Goal: Entertainment & Leisure: Consume media (video, audio)

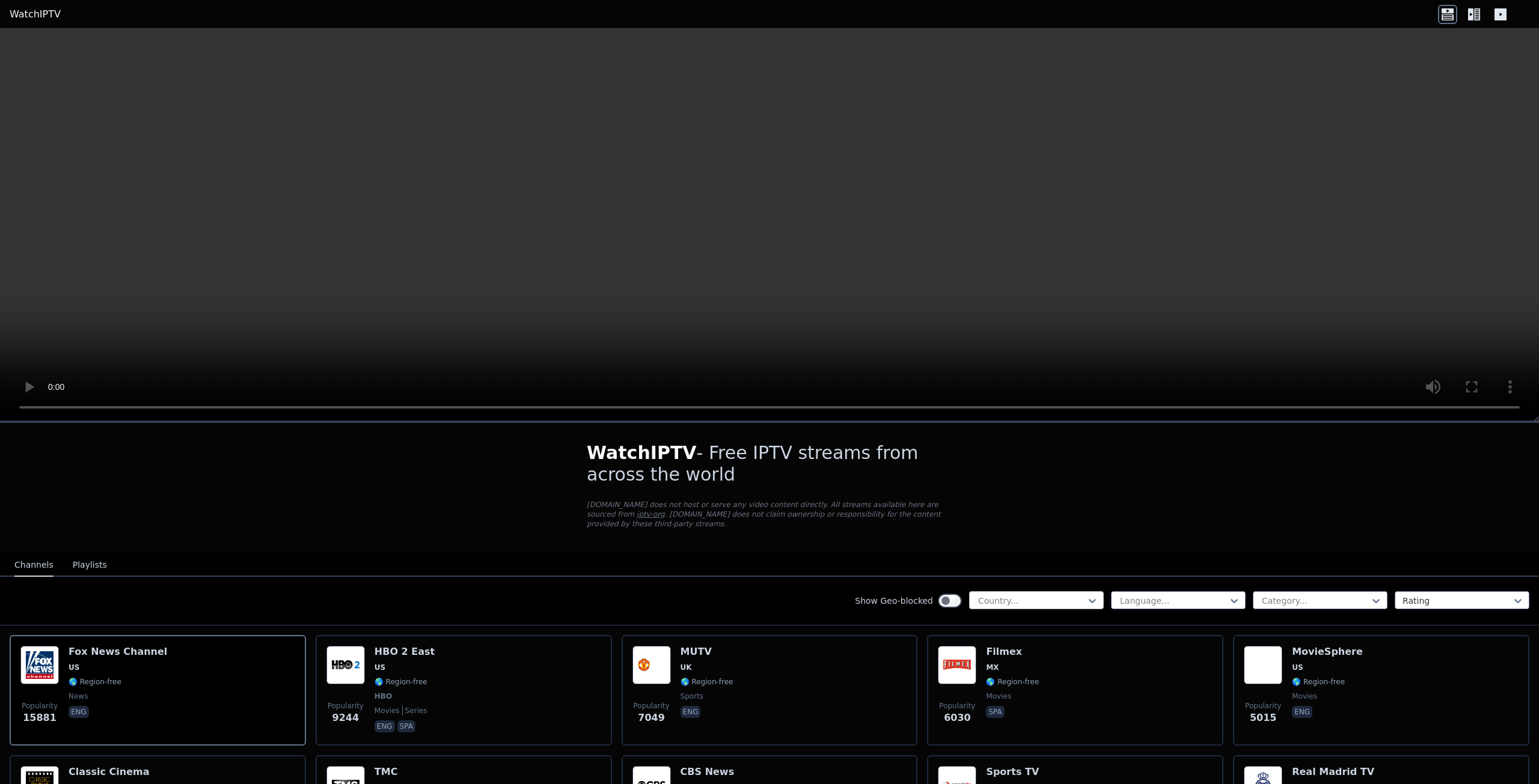
click at [1018, 597] on div "Country..." at bounding box center [1036, 600] width 135 height 18
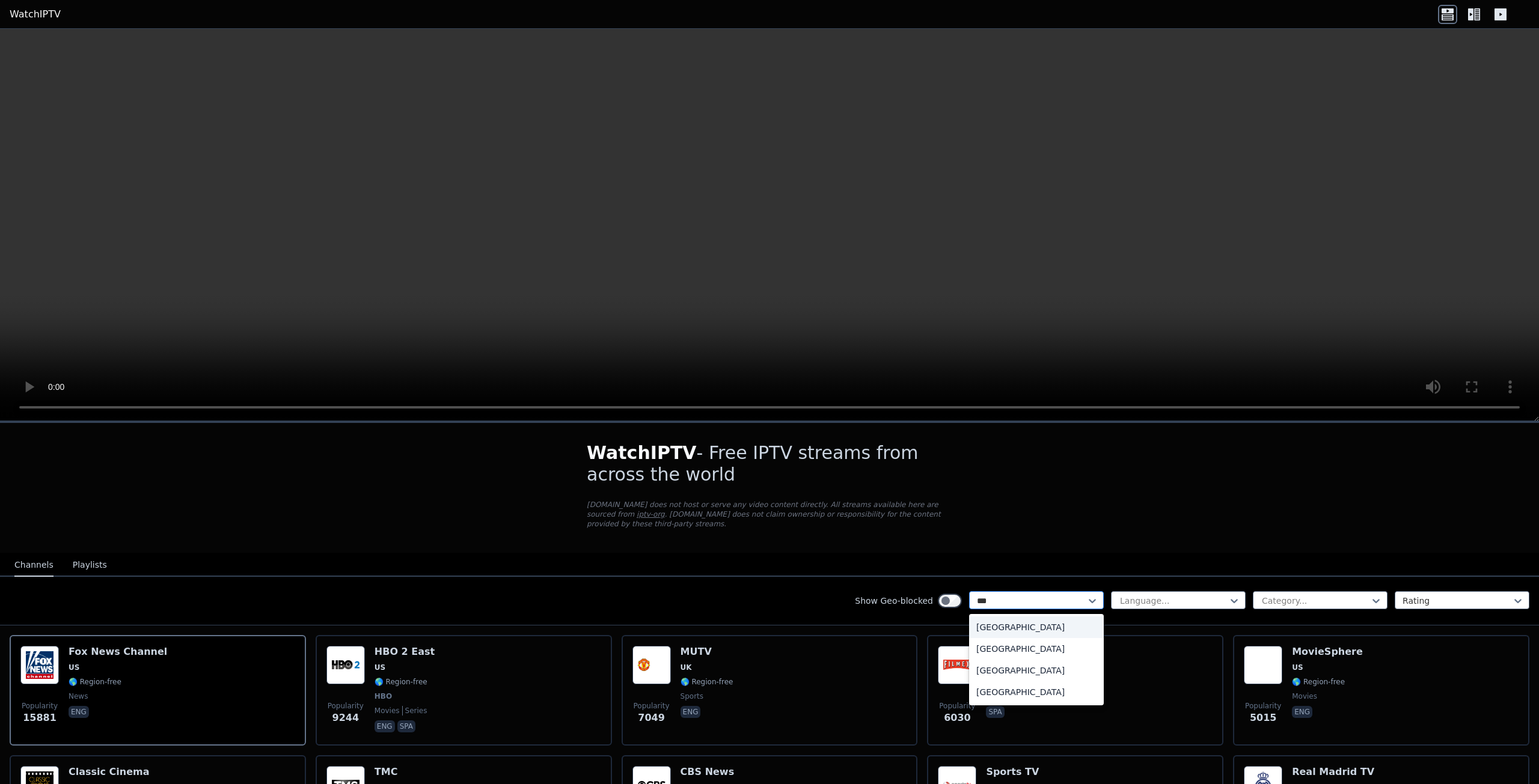
type input "****"
click at [1012, 660] on div "United States" at bounding box center [1036, 671] width 135 height 22
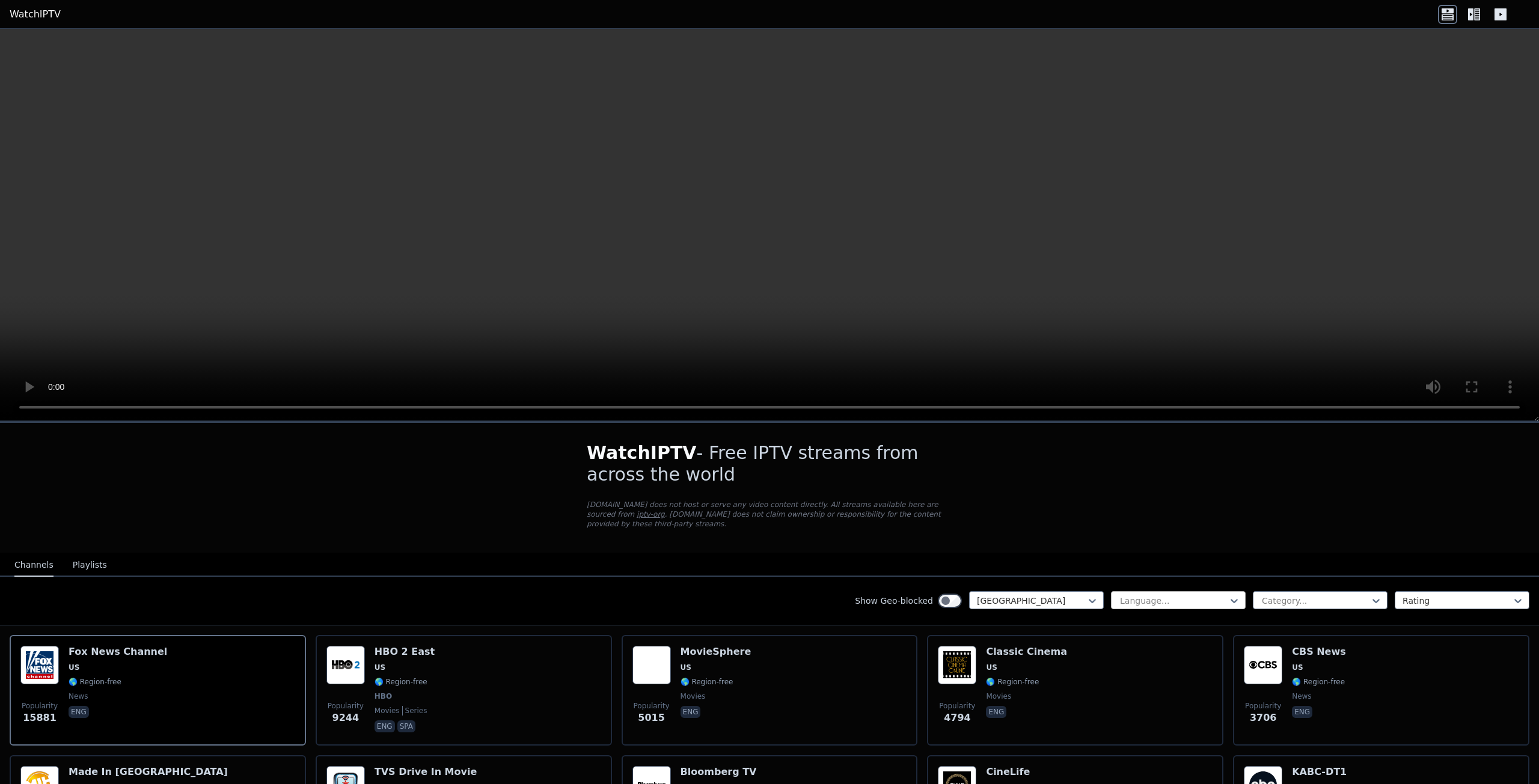
click at [1154, 595] on div at bounding box center [1174, 601] width 110 height 12
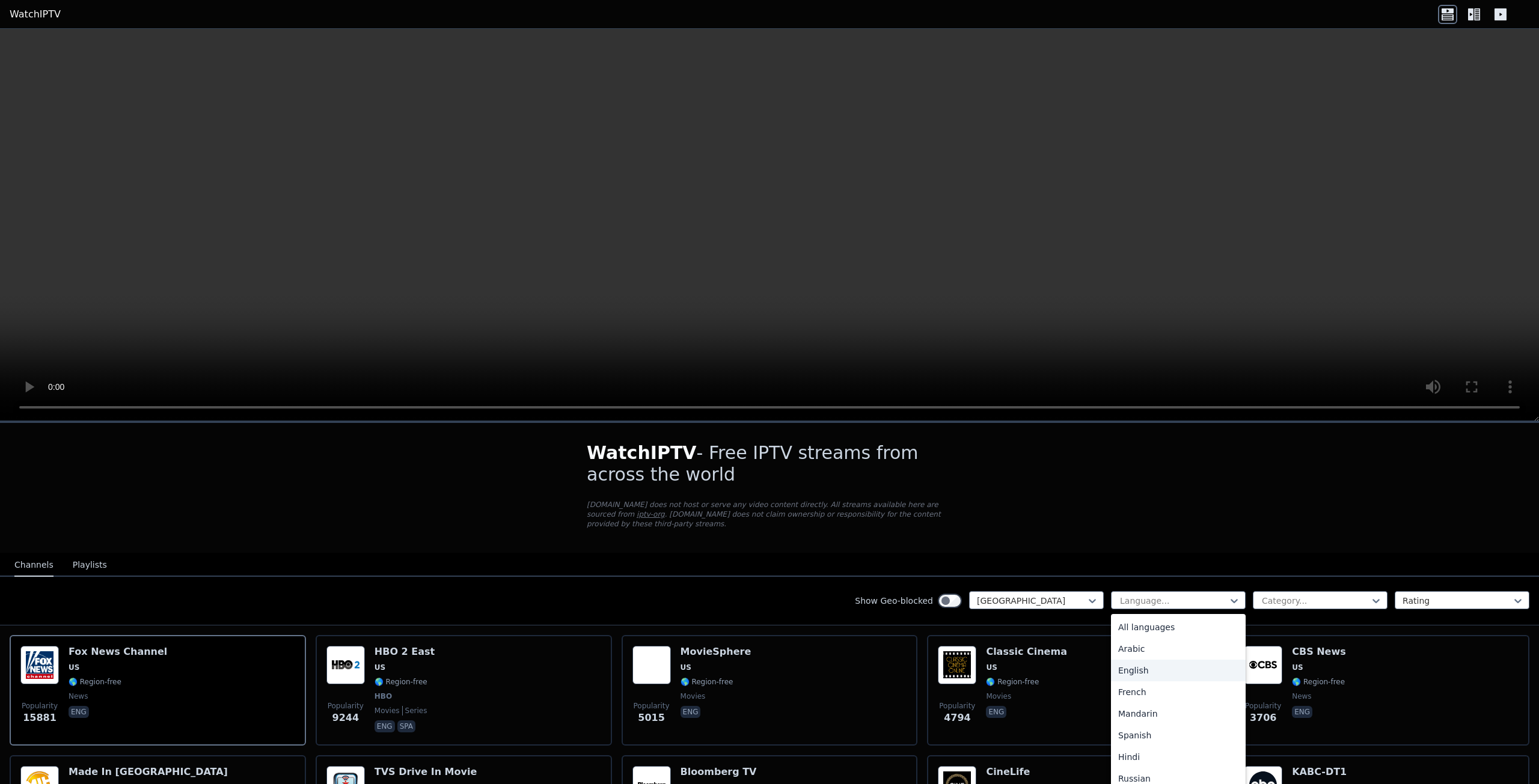
click at [1146, 662] on div "English" at bounding box center [1178, 671] width 135 height 22
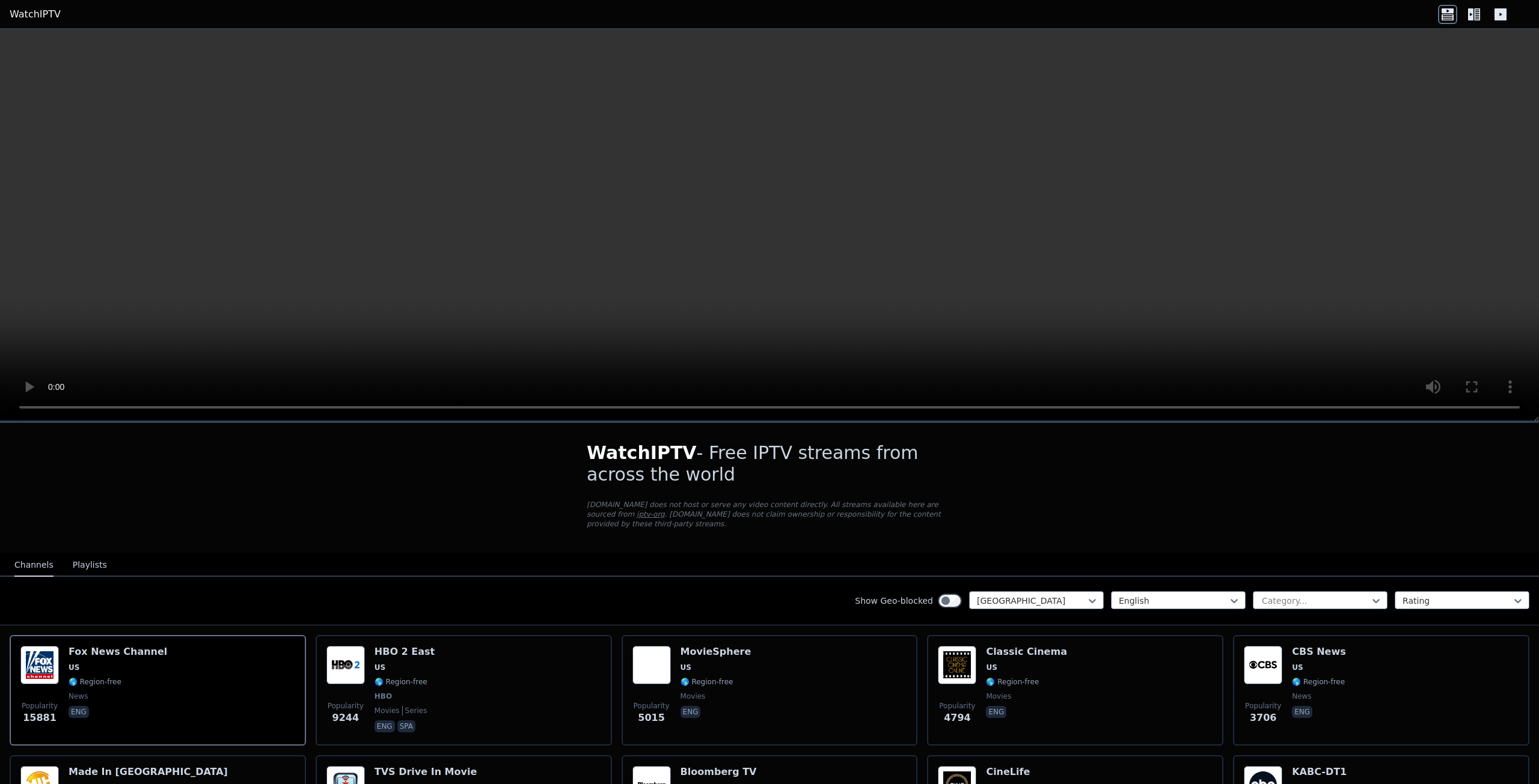
click at [1280, 600] on div "option English, selected. English Category... Rating" at bounding box center [1321, 601] width 419 height 19
click at [1280, 595] on div at bounding box center [1315, 601] width 110 height 12
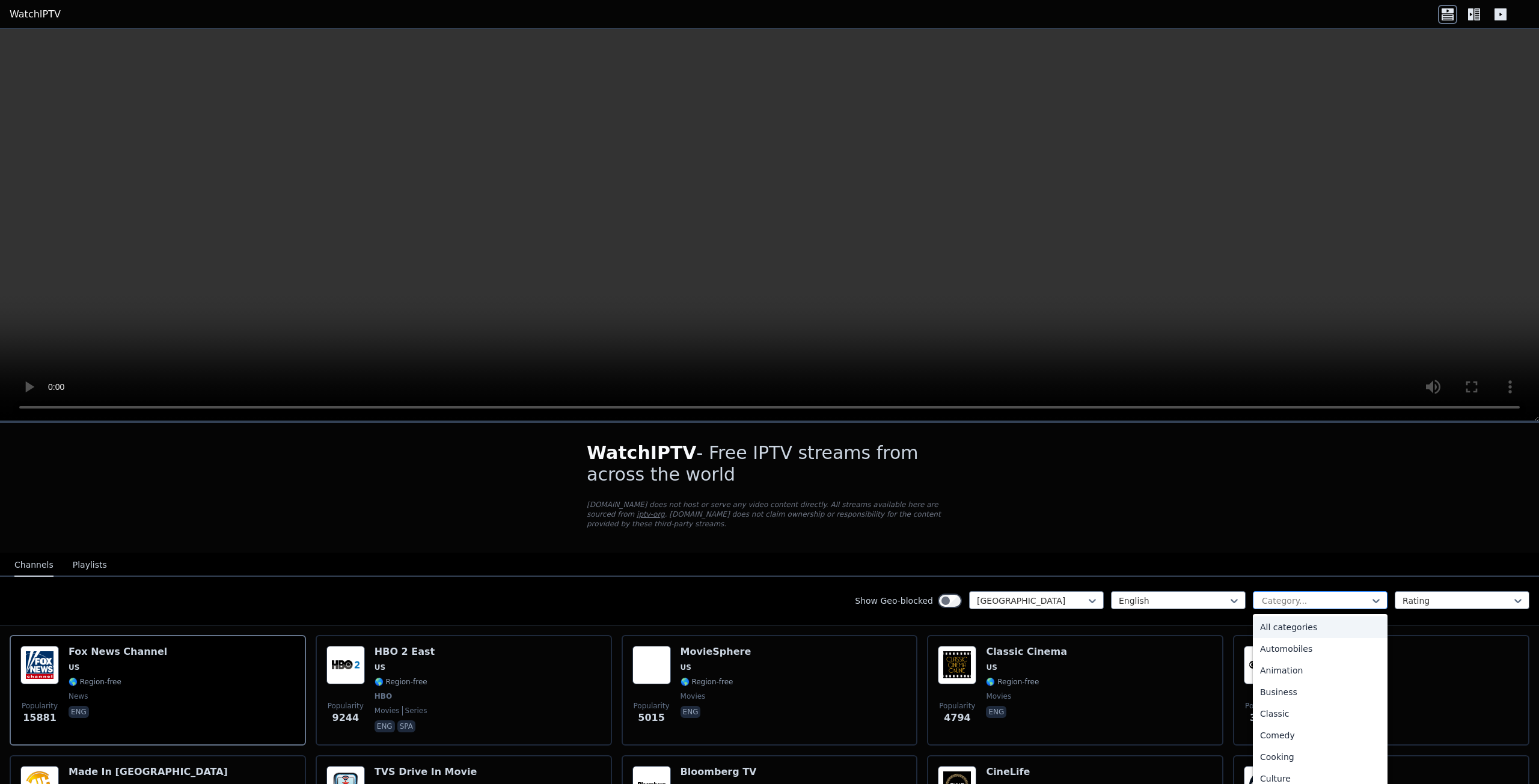
click at [1280, 595] on div at bounding box center [1315, 601] width 110 height 12
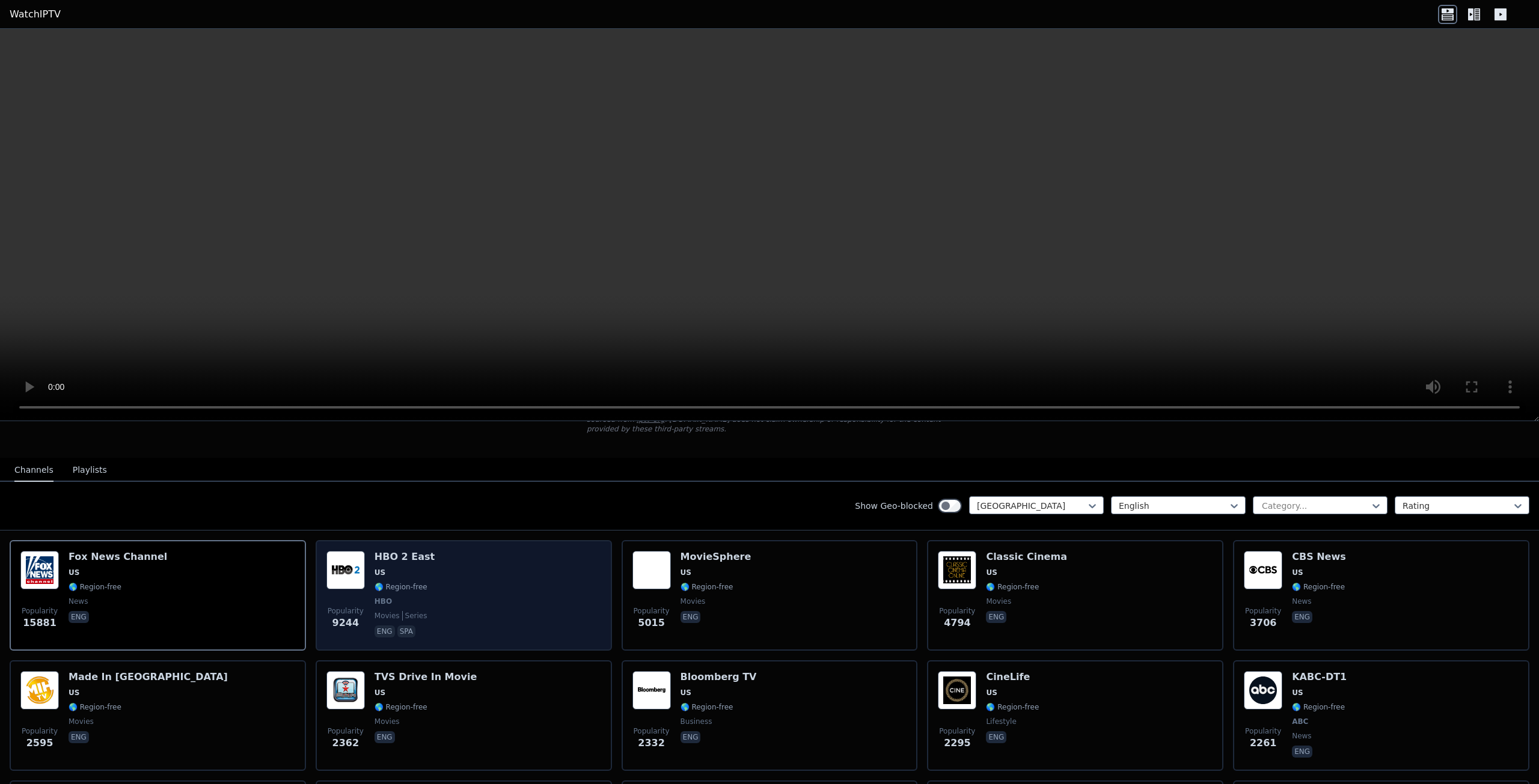
scroll to position [120, 0]
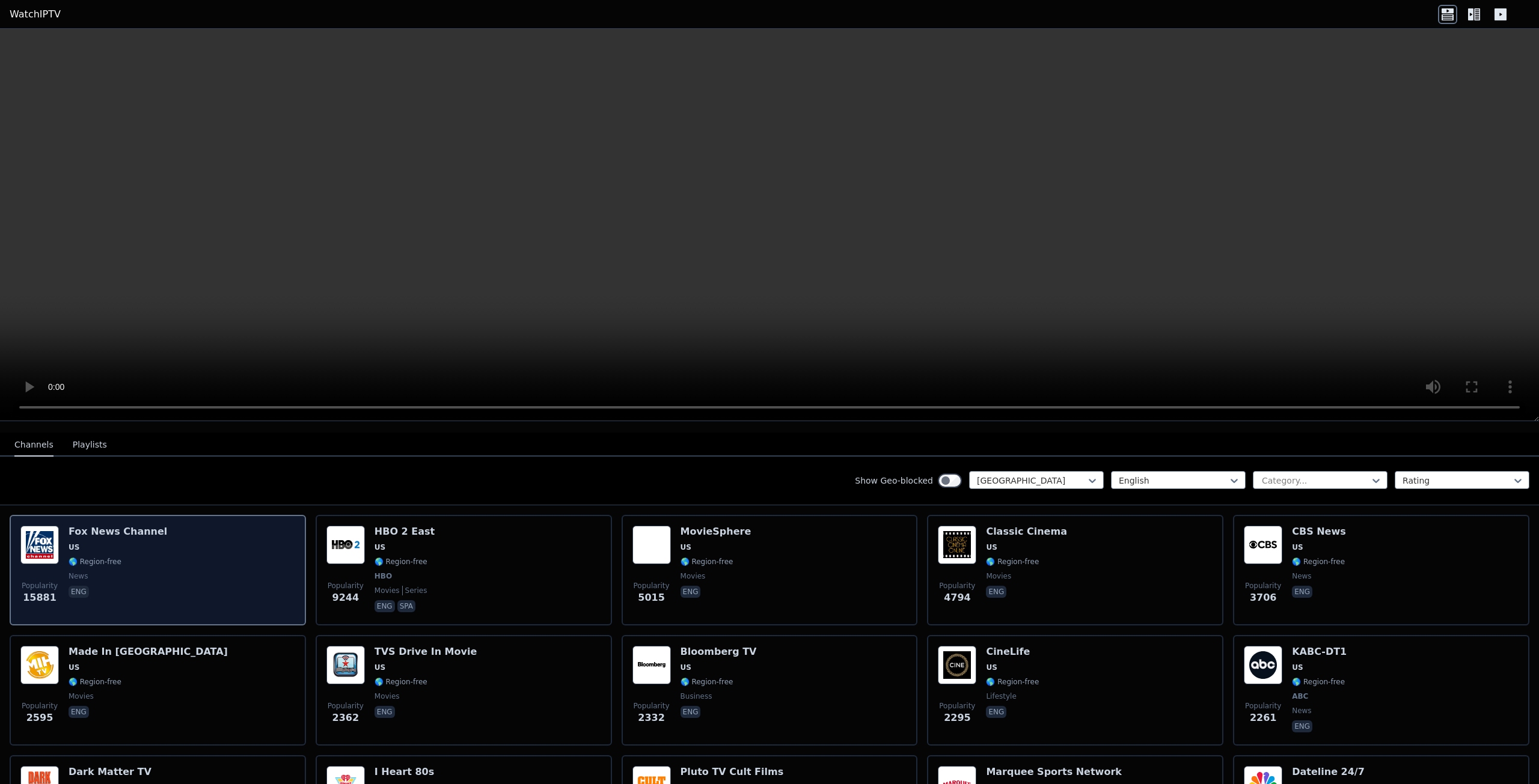
click at [280, 563] on div "Popularity 15881 Fox News Channel US 🌎 Region-free news eng" at bounding box center [157, 569] width 275 height 89
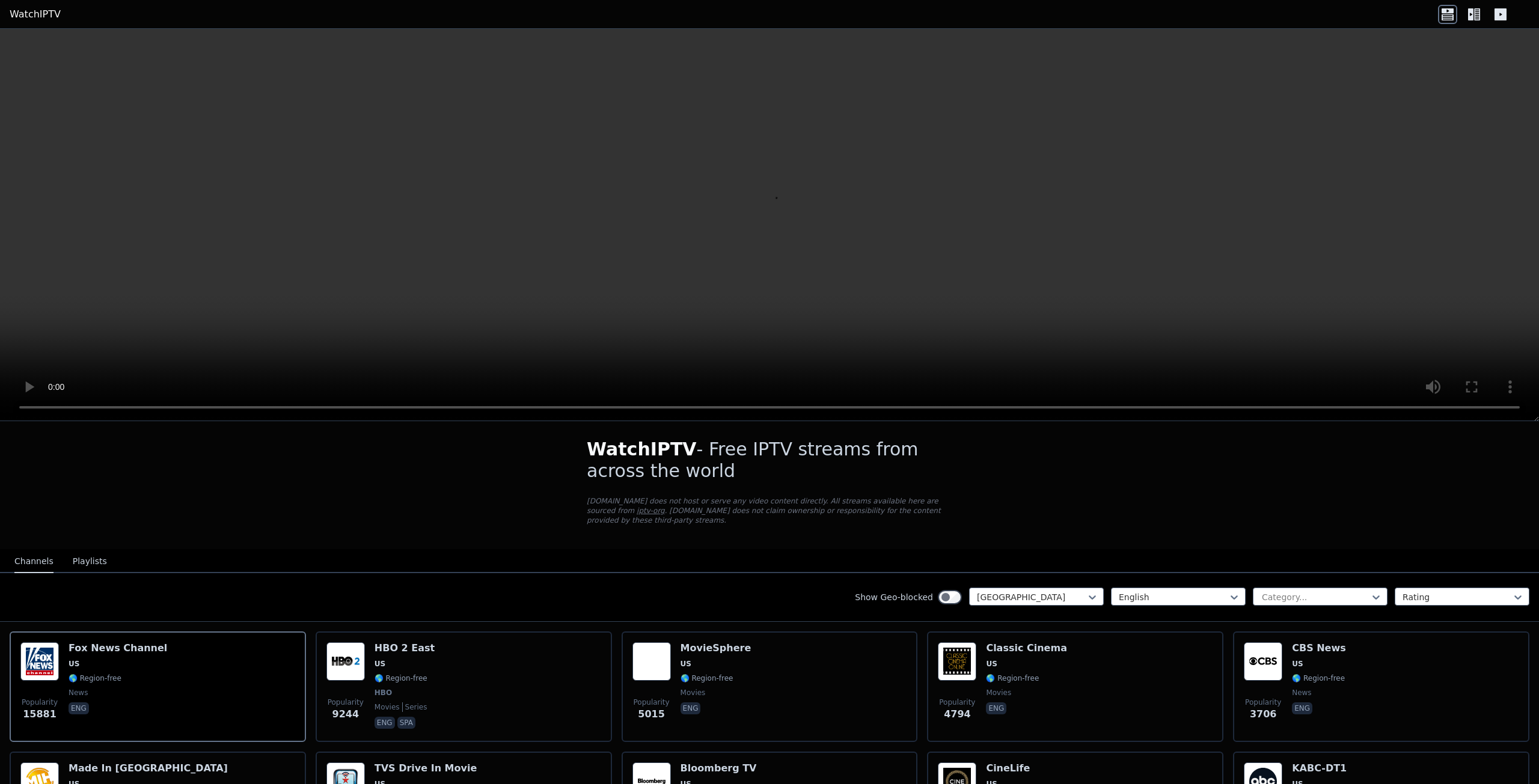
scroll to position [0, 0]
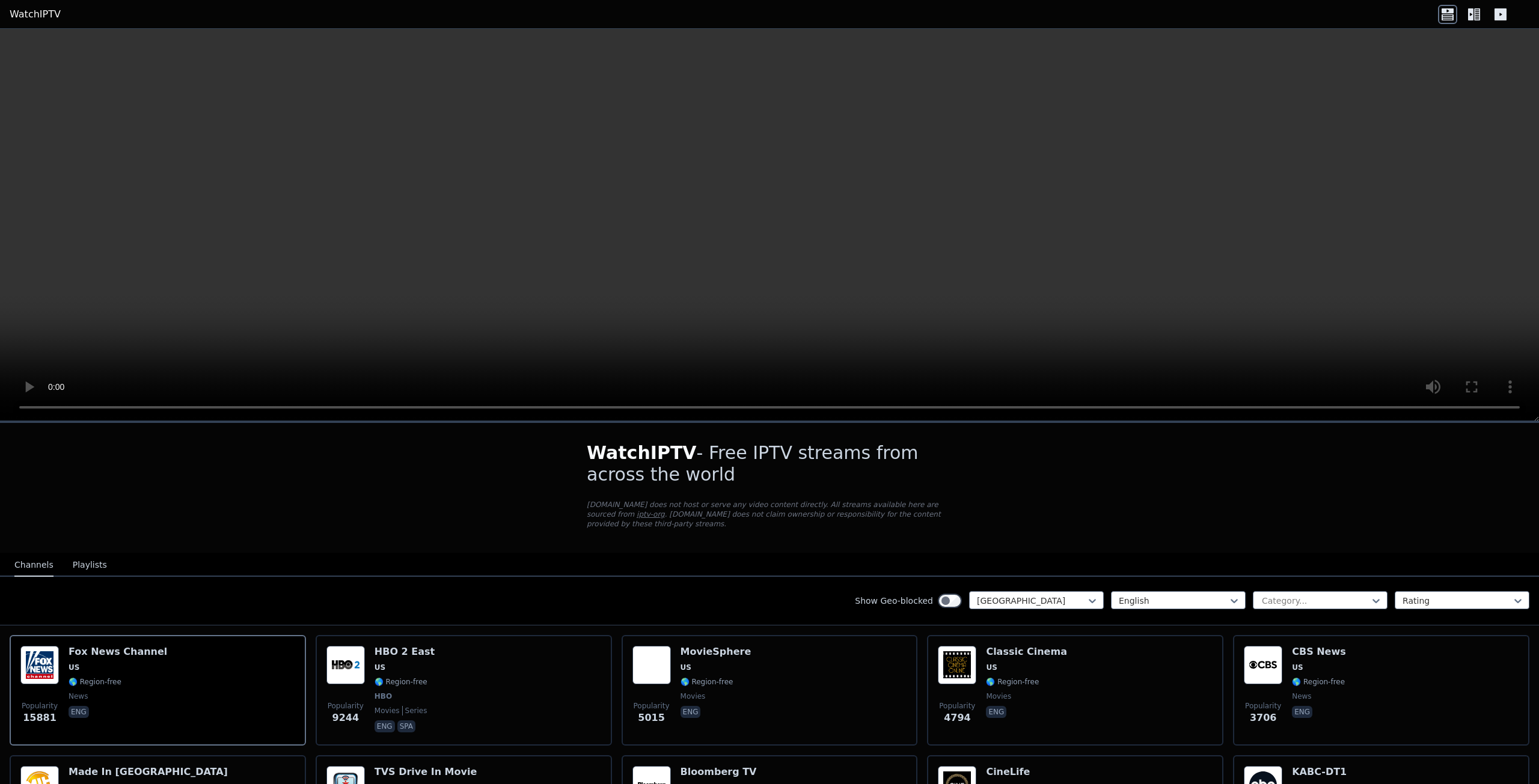
click at [87, 565] on button "Playlists" at bounding box center [90, 566] width 34 height 23
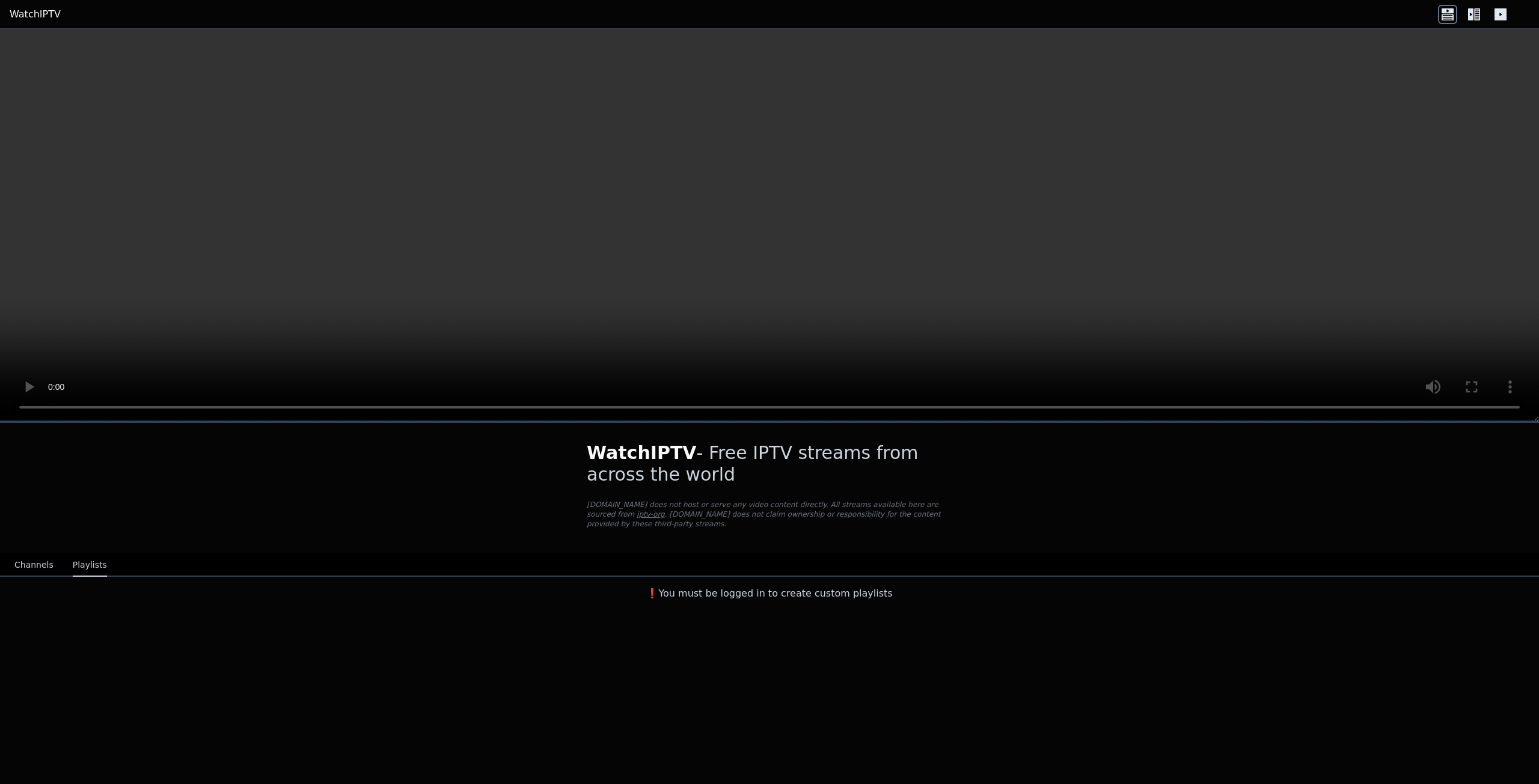
click at [31, 558] on button "Channels" at bounding box center [33, 566] width 39 height 23
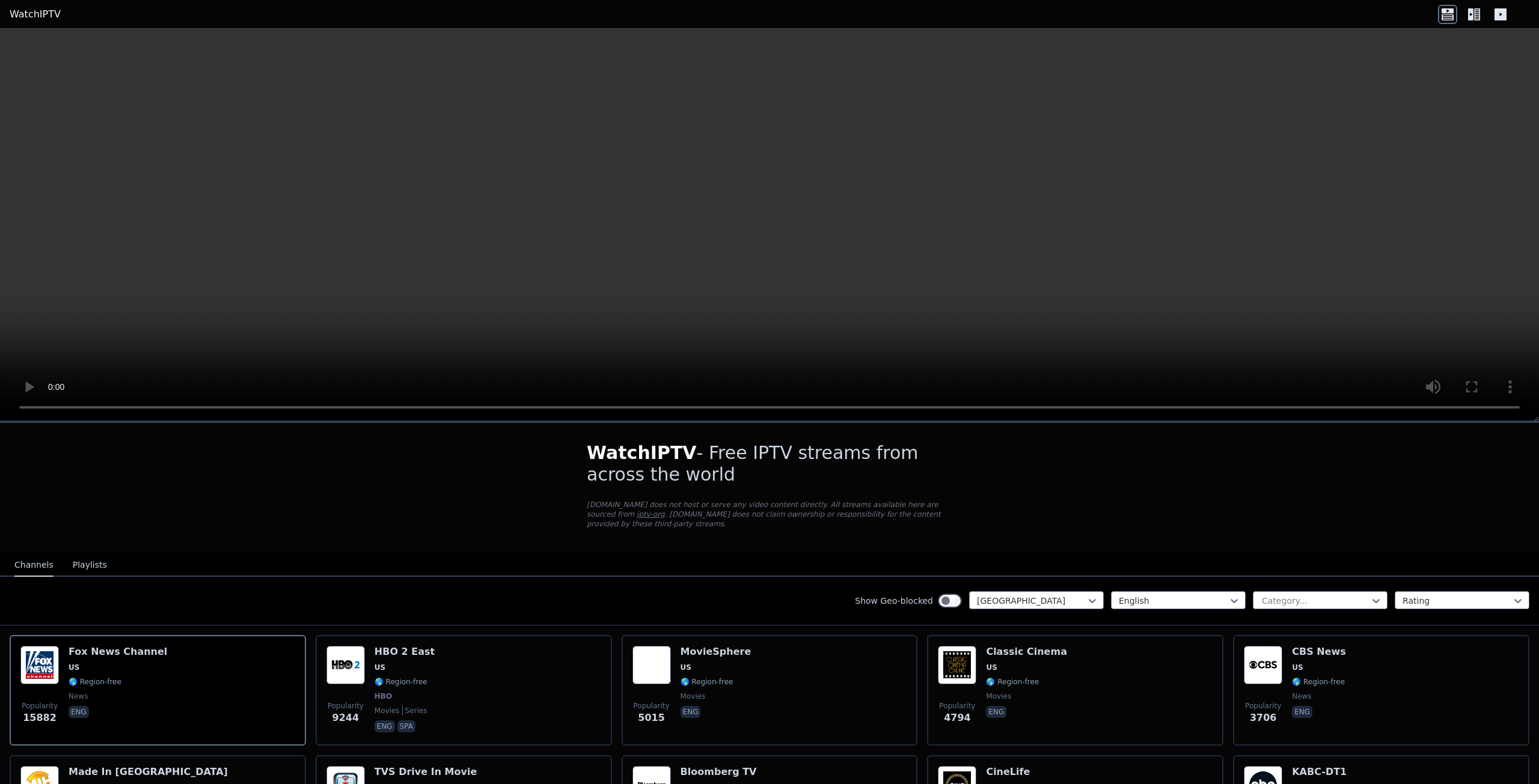
drag, startPoint x: 220, startPoint y: 657, endPoint x: 173, endPoint y: 592, distance: 80.2
click at [173, 592] on div "Show Geo-blocked United States English Category... Rating" at bounding box center [769, 601] width 1539 height 49
